Goal: Task Accomplishment & Management: Manage account settings

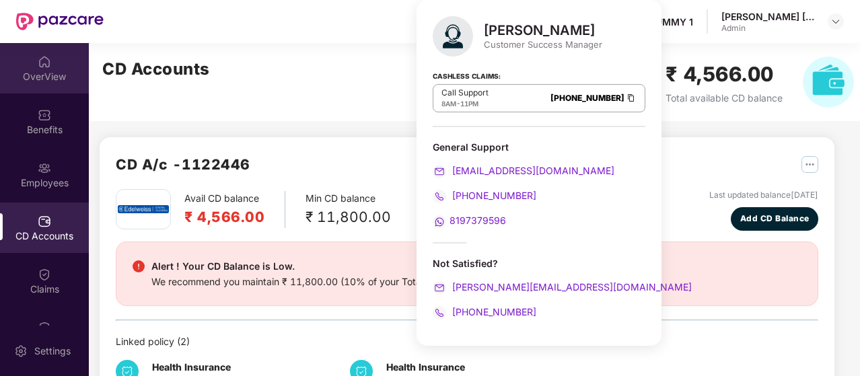
click at [48, 70] on div "OverView" at bounding box center [44, 76] width 89 height 13
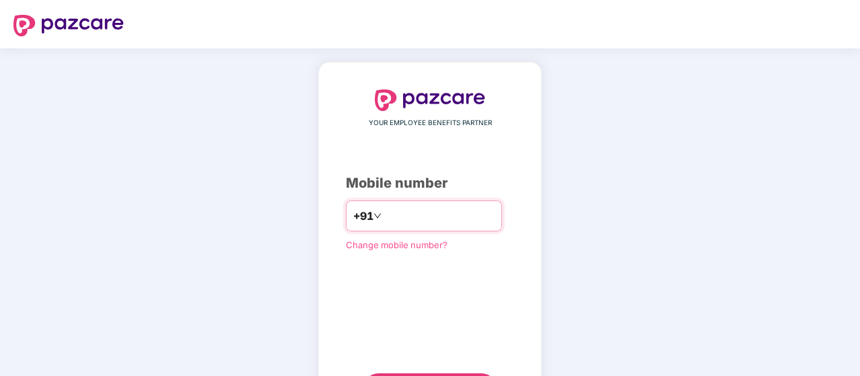
click at [389, 215] on input "number" at bounding box center [439, 216] width 110 height 22
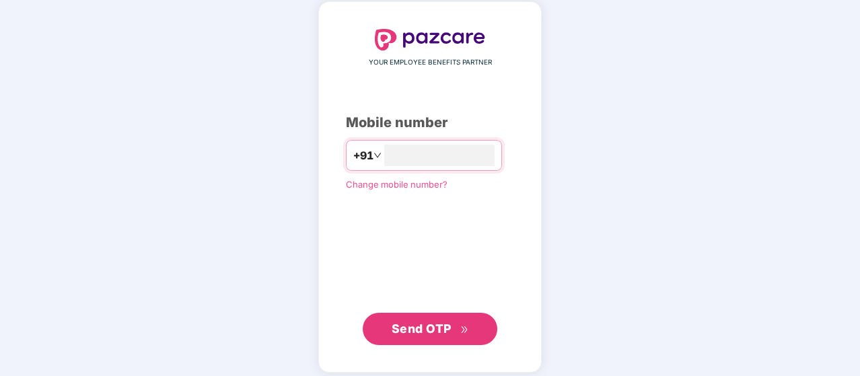
scroll to position [67, 0]
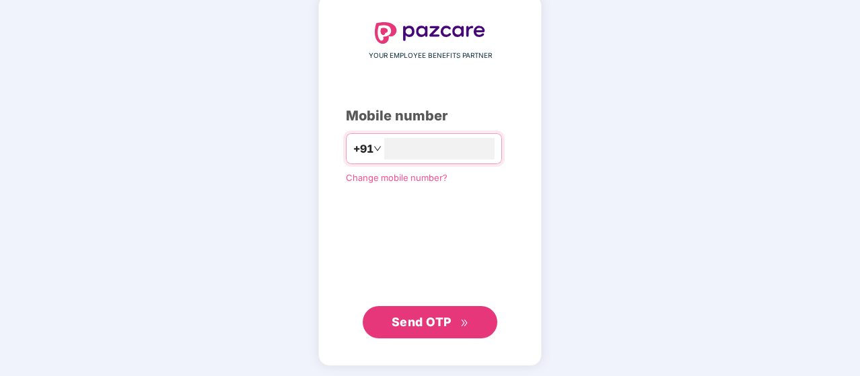
type input "**********"
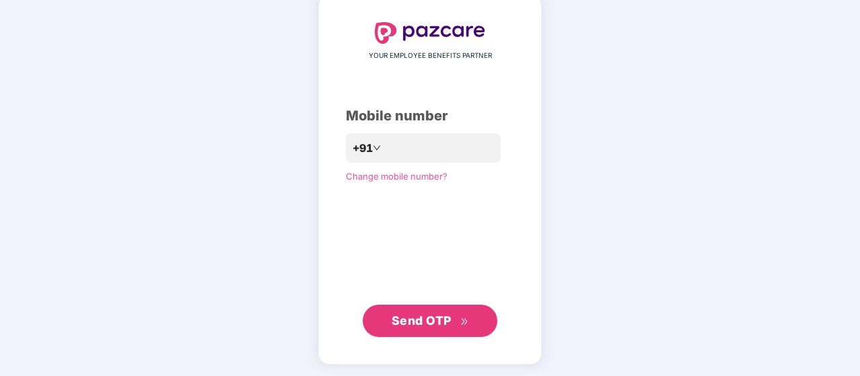
click at [484, 322] on button "Send OTP" at bounding box center [430, 321] width 135 height 32
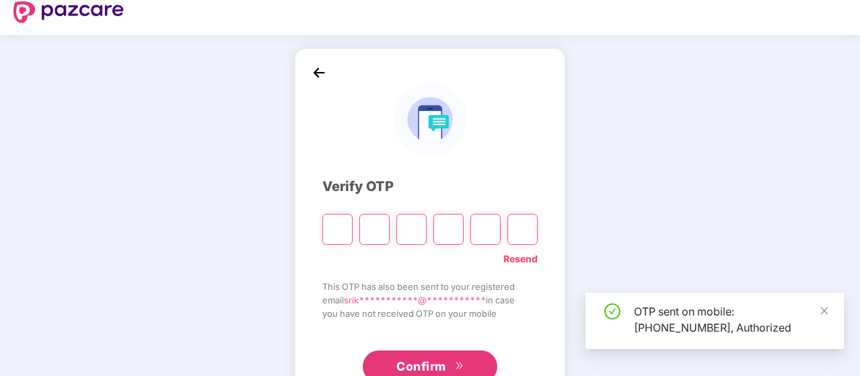
scroll to position [0, 0]
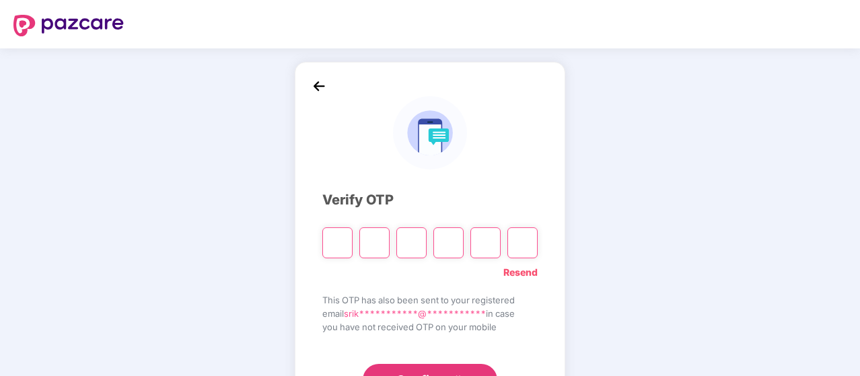
type input "*"
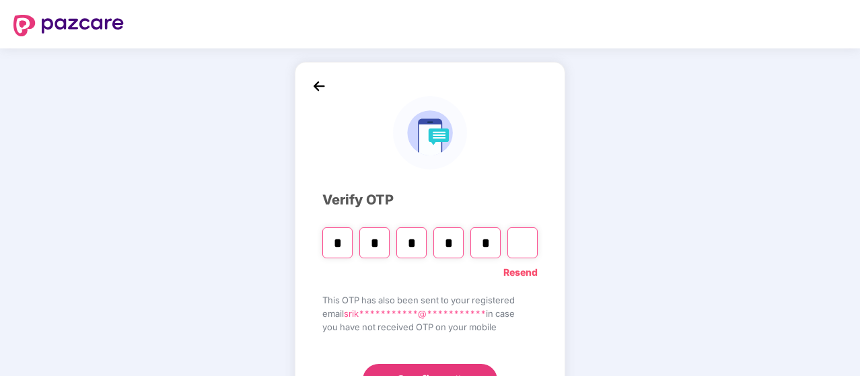
type input "*"
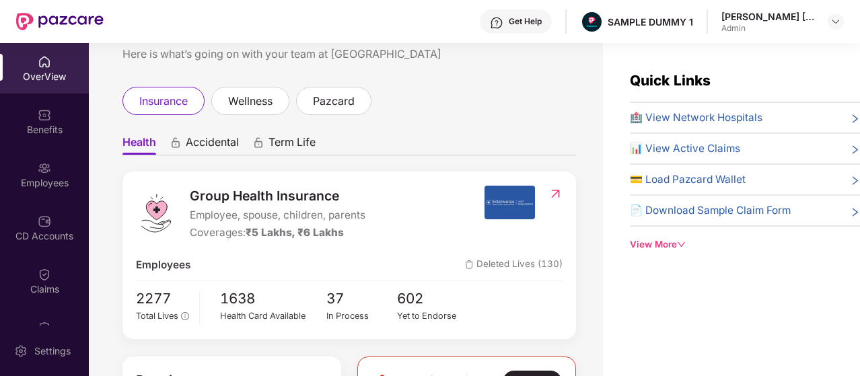
scroll to position [67, 0]
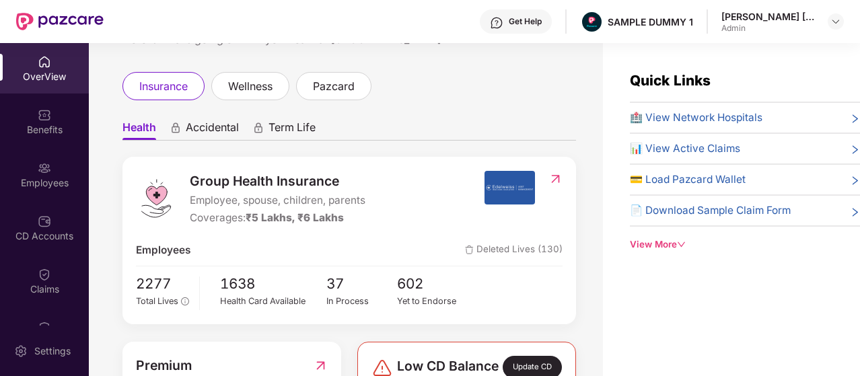
click at [238, 120] on span "Accidental" at bounding box center [212, 130] width 53 height 20
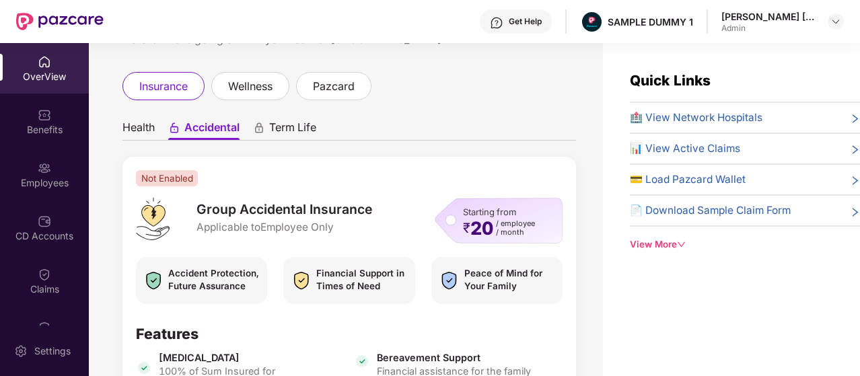
click at [265, 122] on icon "animation" at bounding box center [259, 128] width 12 height 12
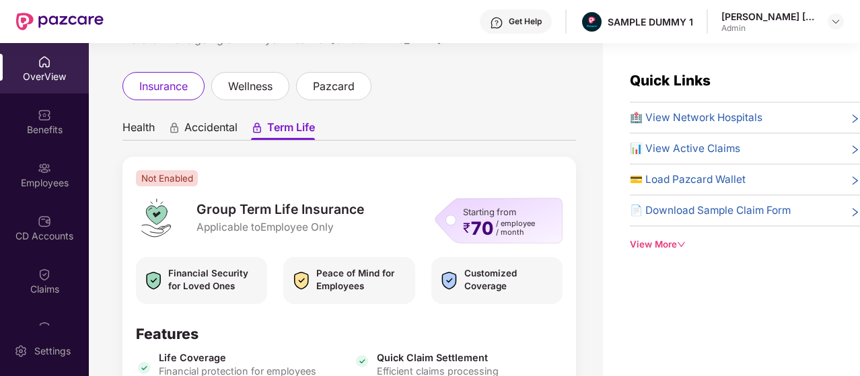
click at [148, 120] on span "Health" at bounding box center [138, 130] width 32 height 20
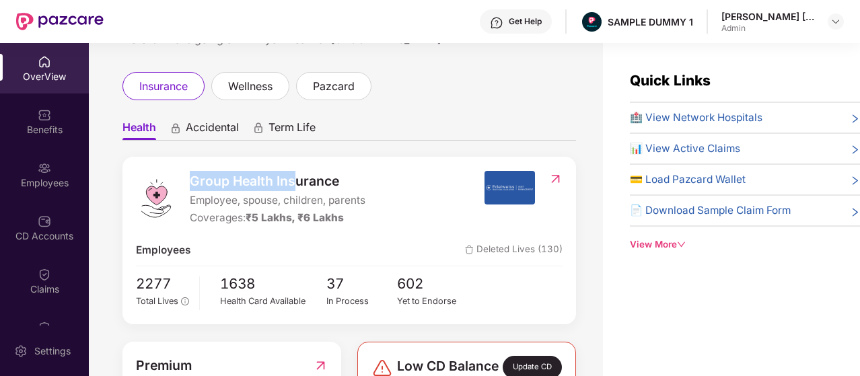
drag, startPoint x: 188, startPoint y: 168, endPoint x: 299, endPoint y: 169, distance: 111.0
click at [299, 171] on div "Group Health Insurance Employee, spouse, children, parents Coverages: ₹5 Lakhs,…" at bounding box center [310, 199] width 348 height 56
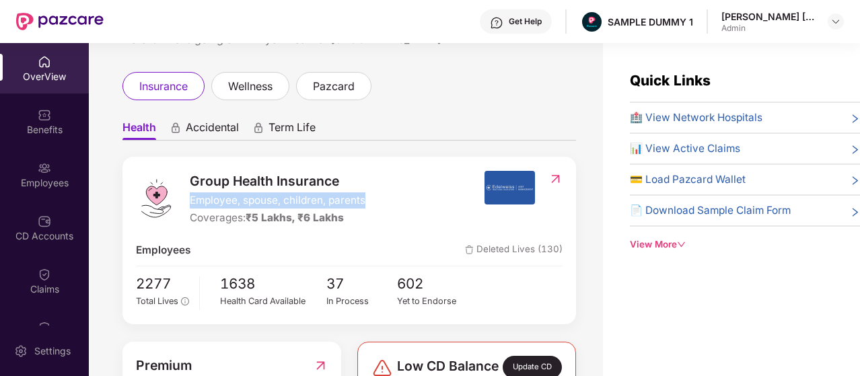
drag, startPoint x: 192, startPoint y: 190, endPoint x: 370, endPoint y: 193, distance: 177.7
click at [370, 193] on div "Group Health Insurance Employee, spouse, children, parents Coverages: ₹5 Lakhs,…" at bounding box center [310, 199] width 348 height 56
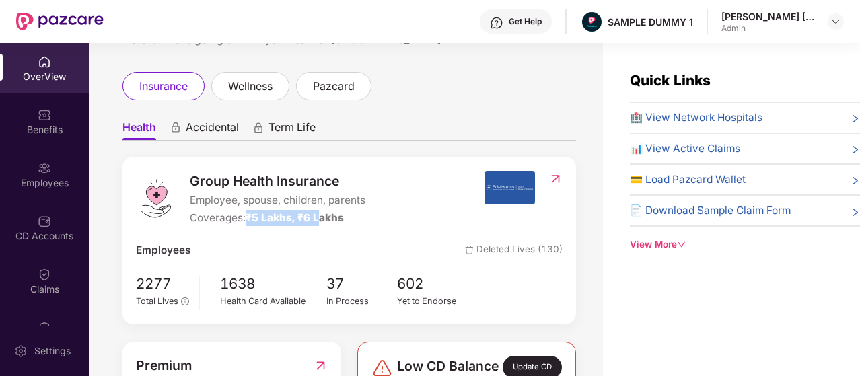
drag, startPoint x: 250, startPoint y: 209, endPoint x: 320, endPoint y: 211, distance: 70.0
click at [320, 211] on span "₹5 Lakhs, ₹6 Lakhs" at bounding box center [295, 217] width 98 height 13
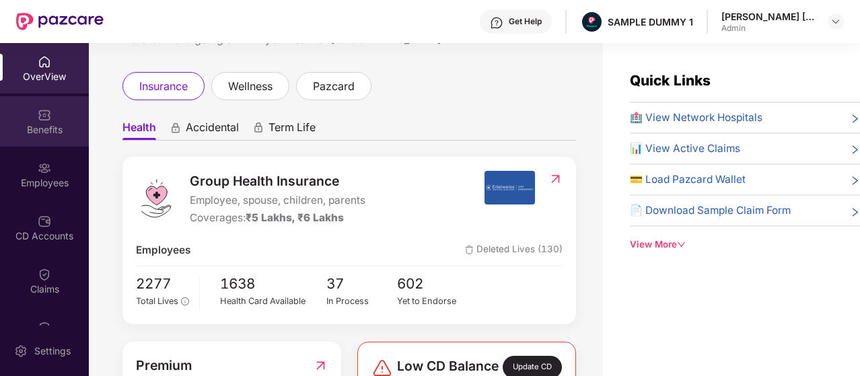
click at [57, 118] on div "Benefits" at bounding box center [44, 121] width 89 height 50
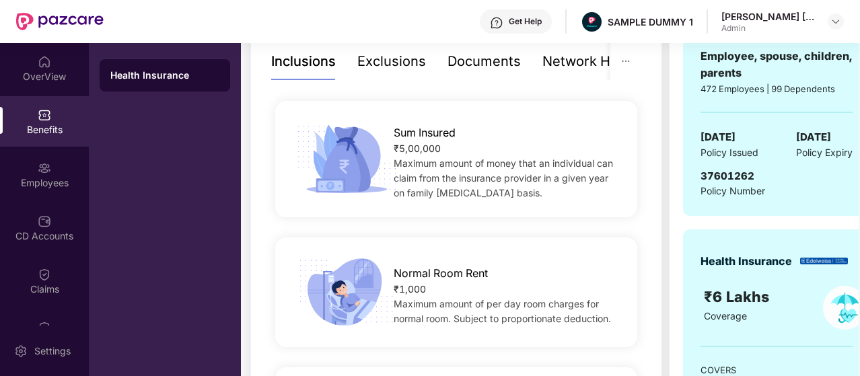
scroll to position [269, 0]
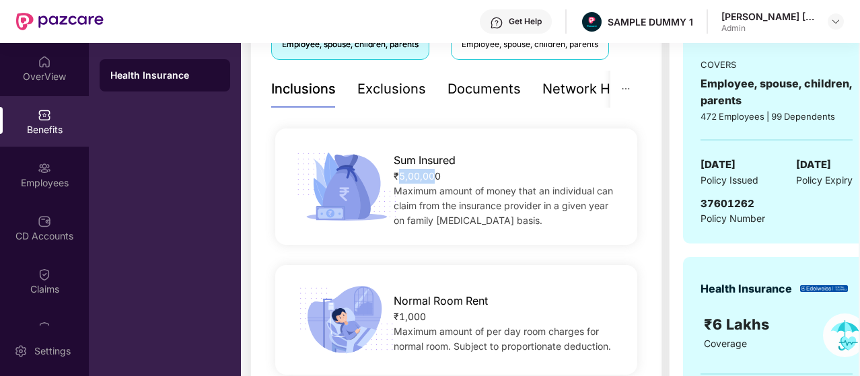
drag, startPoint x: 397, startPoint y: 182, endPoint x: 436, endPoint y: 180, distance: 39.1
click at [436, 180] on div "₹5,00,000" at bounding box center [507, 176] width 227 height 15
click at [402, 91] on div "Exclusions" at bounding box center [391, 89] width 69 height 21
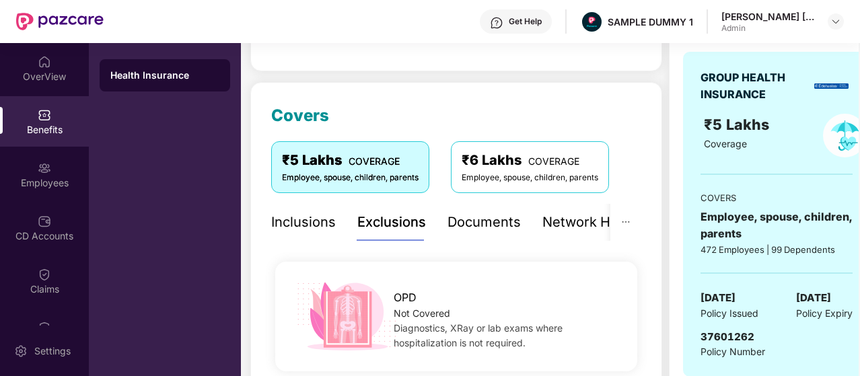
scroll to position [135, 0]
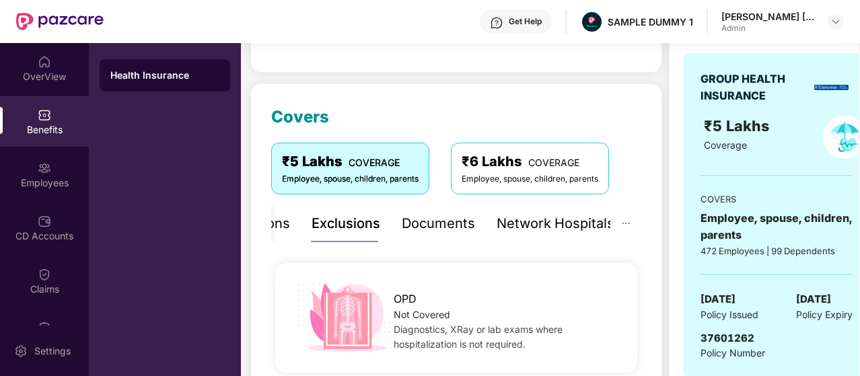
click at [549, 219] on div "Network Hospitals" at bounding box center [556, 223] width 118 height 21
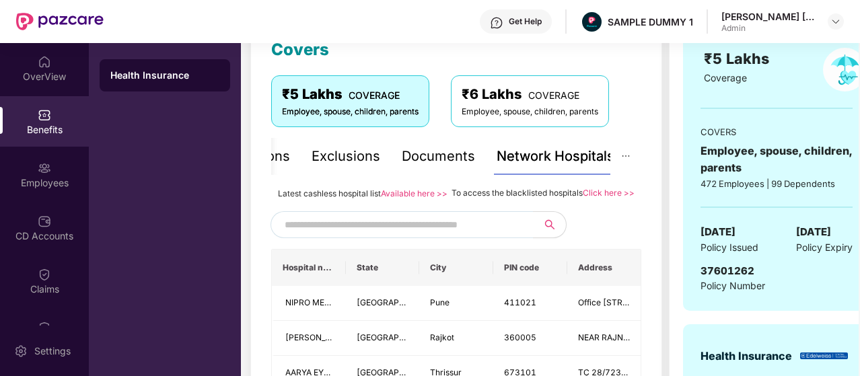
scroll to position [269, 0]
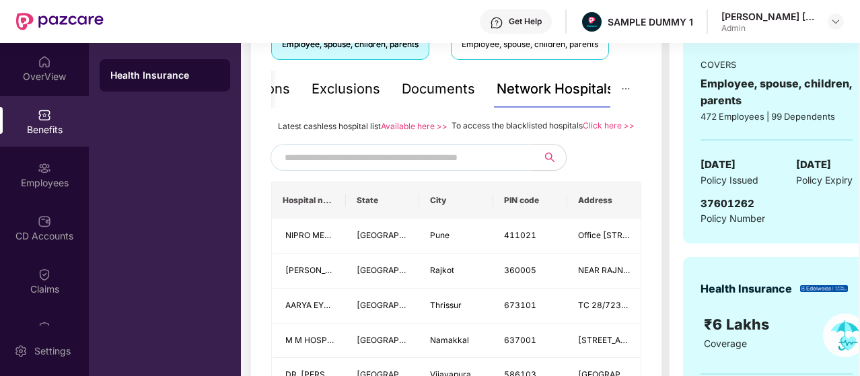
click at [340, 168] on input "text" at bounding box center [400, 157] width 230 height 20
type input "*********"
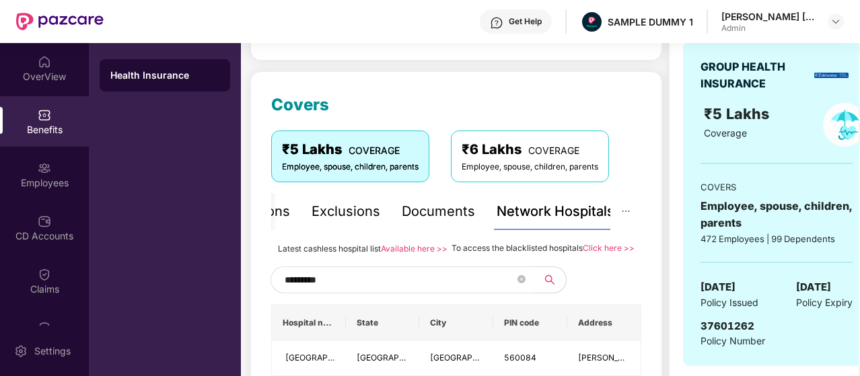
scroll to position [202, 0]
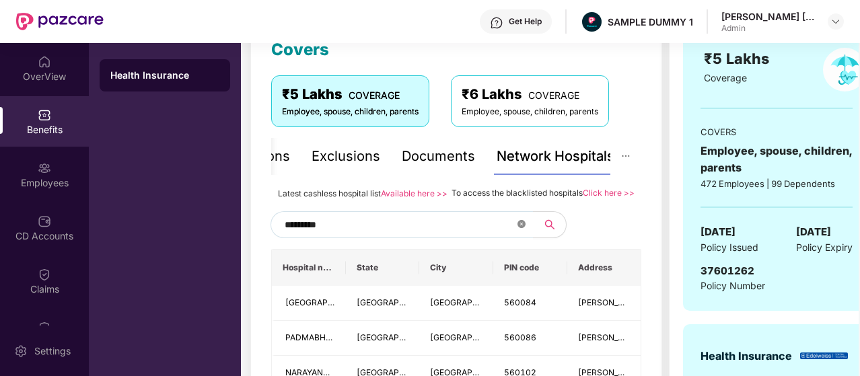
click at [521, 228] on icon "close-circle" at bounding box center [521, 224] width 8 height 8
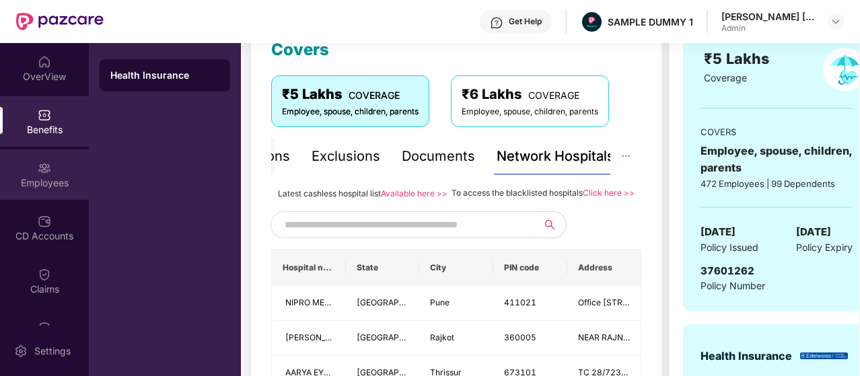
click at [70, 183] on div "Employees" at bounding box center [44, 182] width 89 height 13
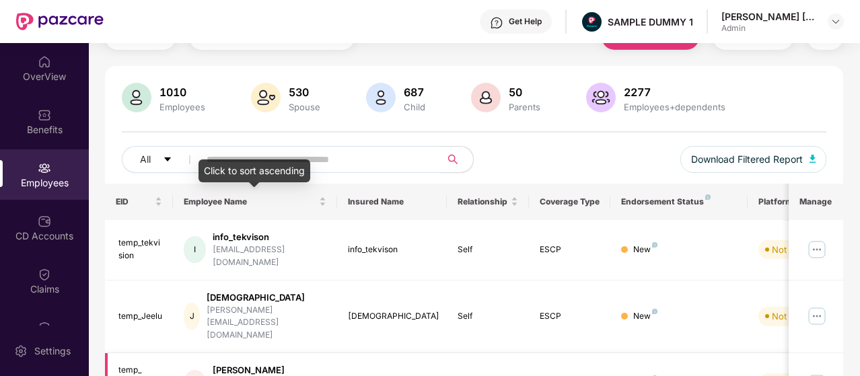
scroll to position [0, 0]
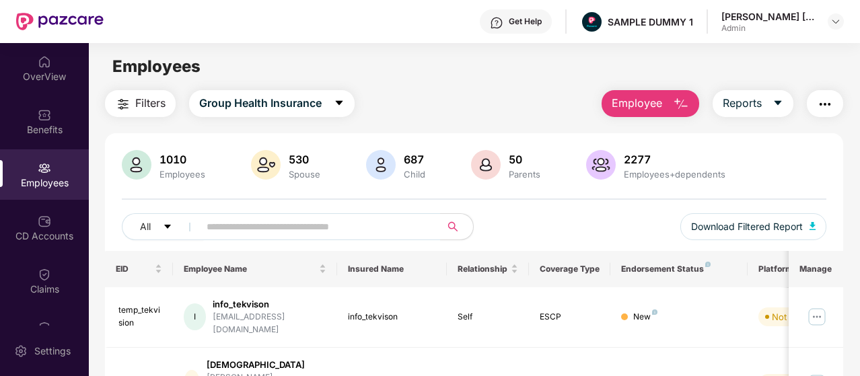
click at [630, 94] on button "Employee" at bounding box center [651, 103] width 98 height 27
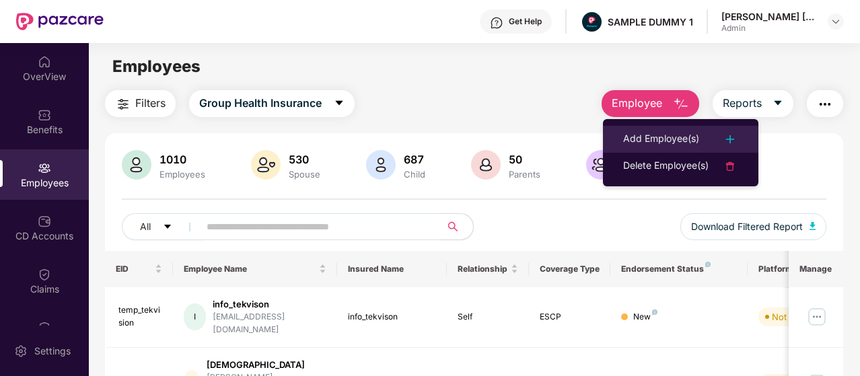
click at [705, 142] on div "Add Employee(s)" at bounding box center [680, 139] width 115 height 16
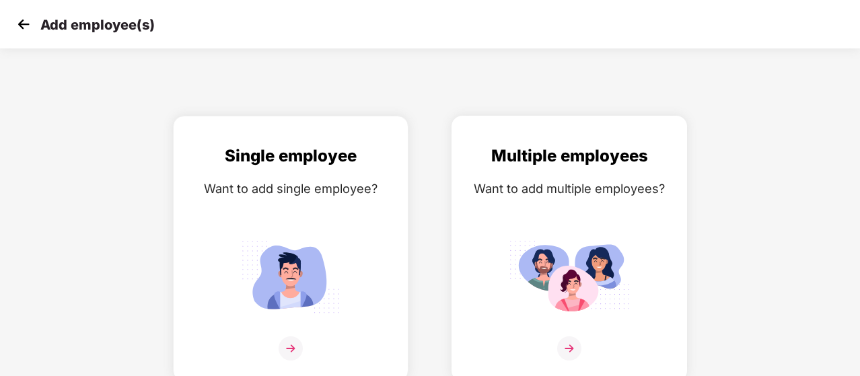
click at [519, 230] on div "Multiple employees Want to add multiple employees?" at bounding box center [569, 260] width 207 height 234
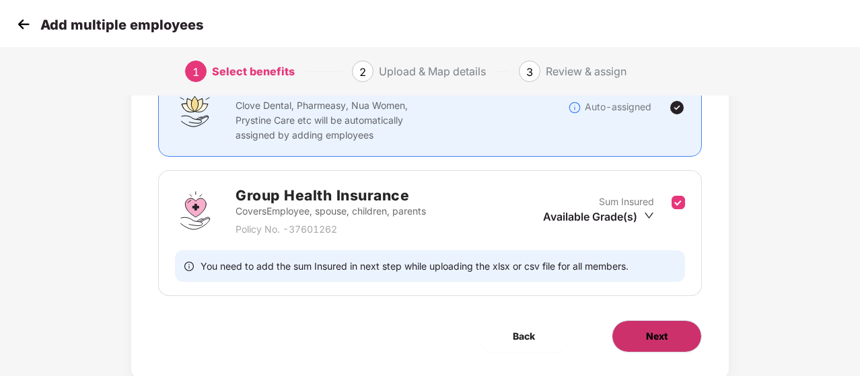
scroll to position [165, 0]
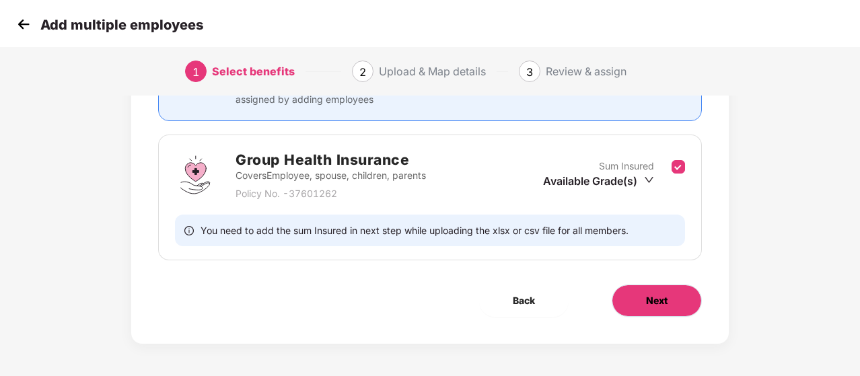
click at [622, 306] on button "Next" at bounding box center [657, 301] width 90 height 32
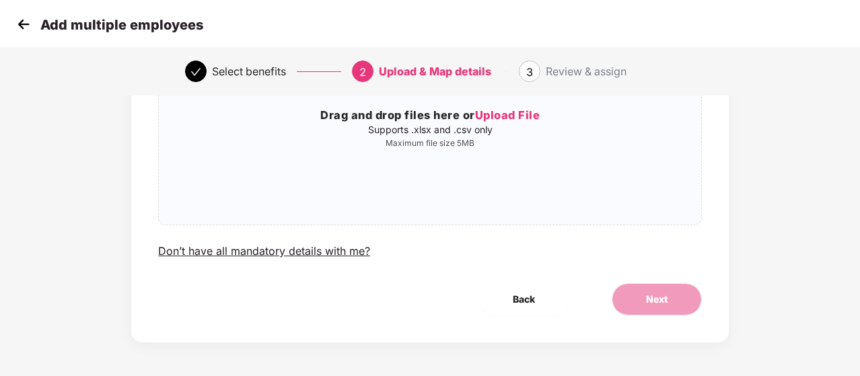
scroll to position [0, 0]
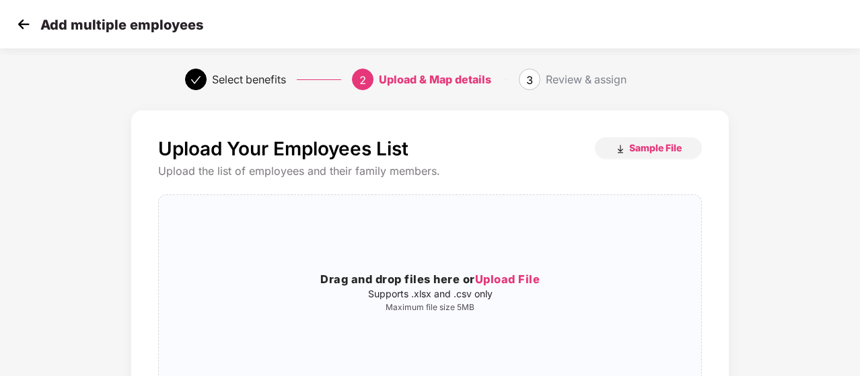
click at [28, 24] on img at bounding box center [23, 24] width 20 height 20
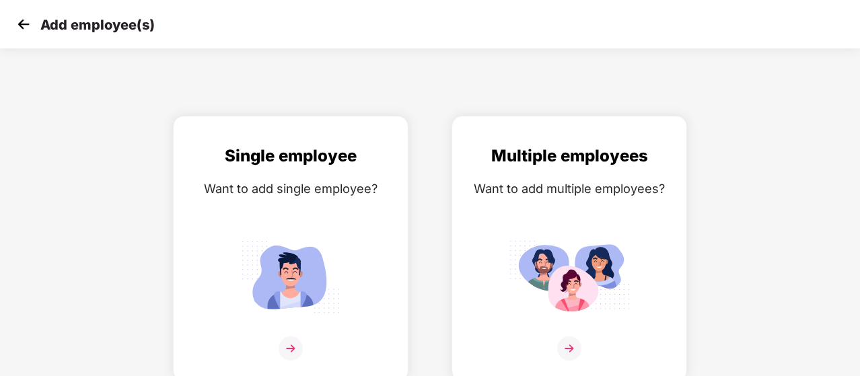
click at [28, 24] on img at bounding box center [23, 24] width 20 height 20
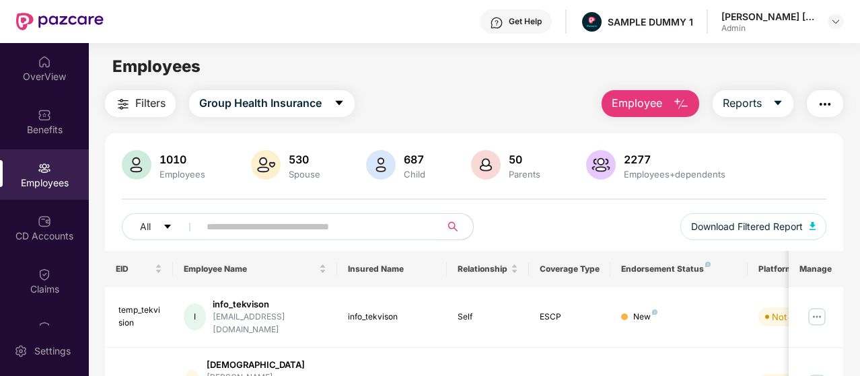
click at [820, 111] on img "button" at bounding box center [825, 104] width 16 height 16
click at [513, 91] on div "Filters Group Health Insurance Employee Reports" at bounding box center [474, 103] width 738 height 27
click at [59, 222] on div "CD Accounts" at bounding box center [44, 228] width 89 height 50
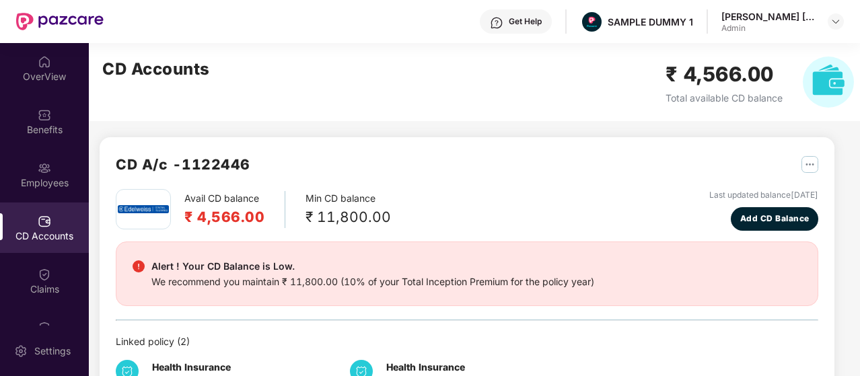
click at [532, 26] on div "Get Help" at bounding box center [525, 21] width 33 height 11
